Goal: Task Accomplishment & Management: Use online tool/utility

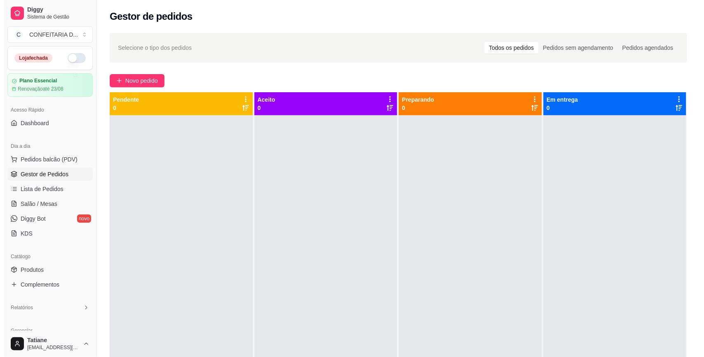
scroll to position [23, 0]
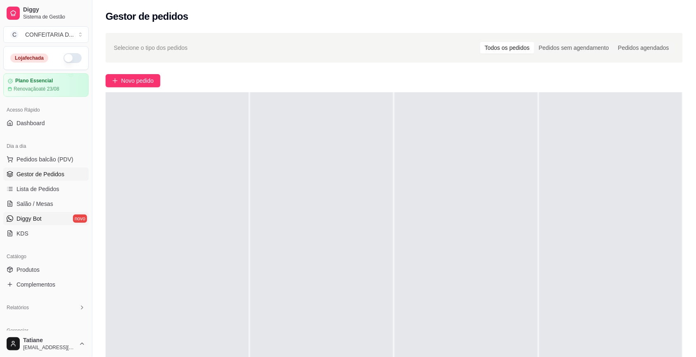
click at [38, 216] on span "Diggy Bot" at bounding box center [28, 219] width 25 height 8
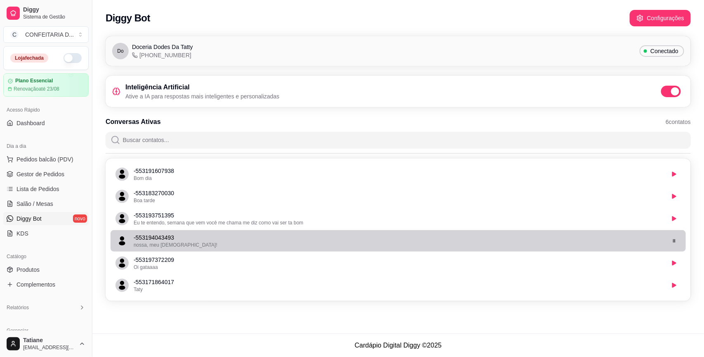
click at [184, 237] on p "- 553194043493" at bounding box center [399, 238] width 530 height 8
click at [676, 238] on button "button" at bounding box center [673, 241] width 13 height 13
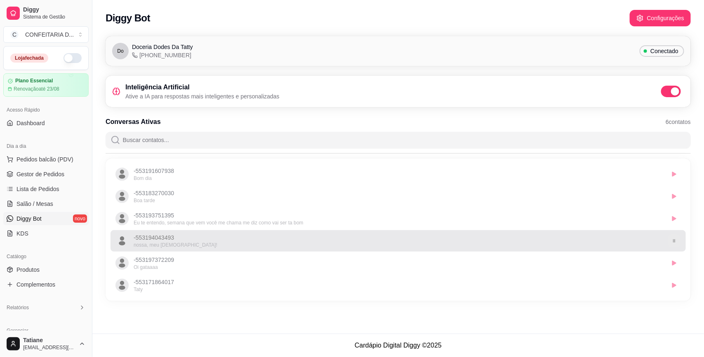
click at [675, 239] on icon "button" at bounding box center [673, 241] width 5 height 5
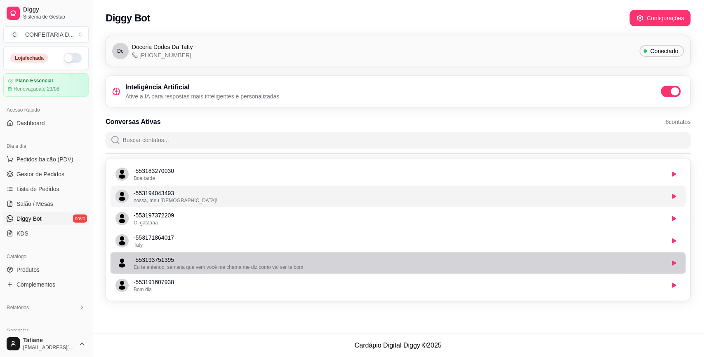
click at [213, 261] on p "- 553193751395" at bounding box center [399, 260] width 530 height 8
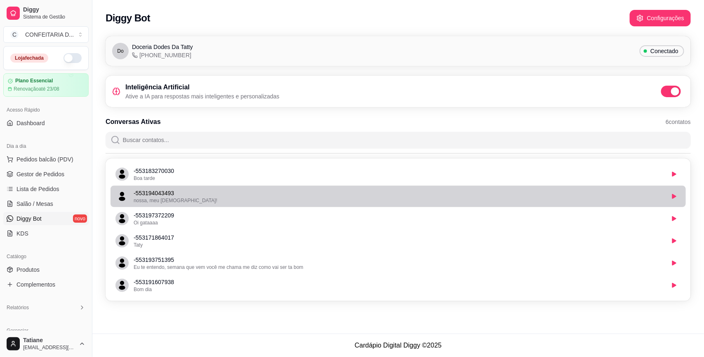
click at [211, 196] on p "- 553194043493" at bounding box center [399, 193] width 530 height 8
click at [195, 199] on div "nossa, meu [DEMOGRAPHIC_DATA]!" at bounding box center [399, 200] width 530 height 7
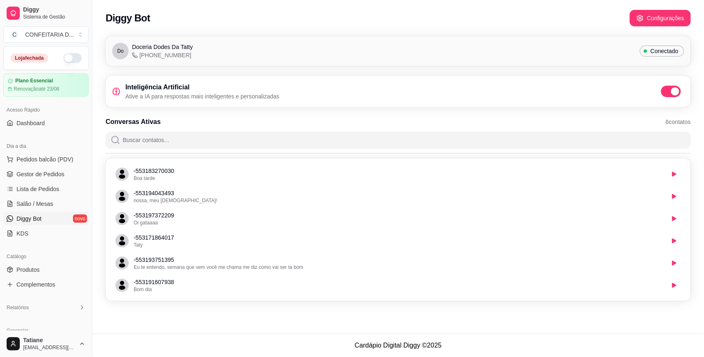
click at [166, 151] on div "Conversas Ativas 6 contatos - 553183270030 Boa tarde - 553194043493 nossa, meu …" at bounding box center [398, 209] width 585 height 184
click at [170, 137] on input "Buscar contatos..." at bounding box center [402, 140] width 565 height 16
click at [665, 125] on span "6 contatos" at bounding box center [677, 122] width 25 height 8
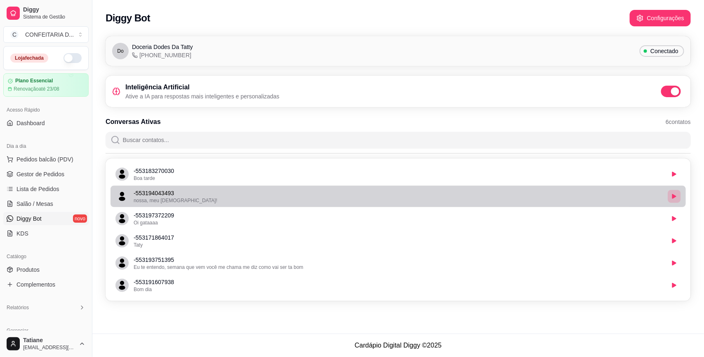
click at [677, 196] on button "button" at bounding box center [673, 196] width 13 height 13
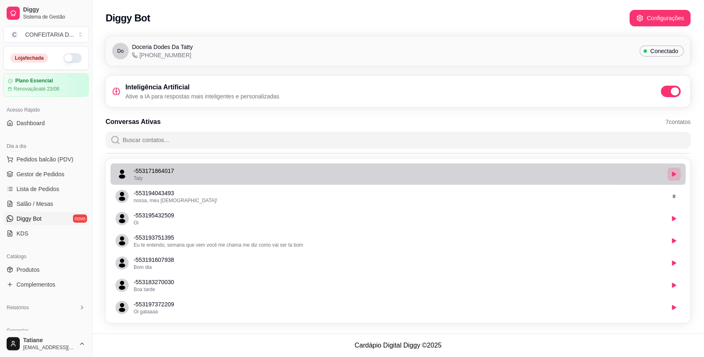
click at [673, 175] on icon "button" at bounding box center [674, 174] width 4 height 5
